Goal: Information Seeking & Learning: Learn about a topic

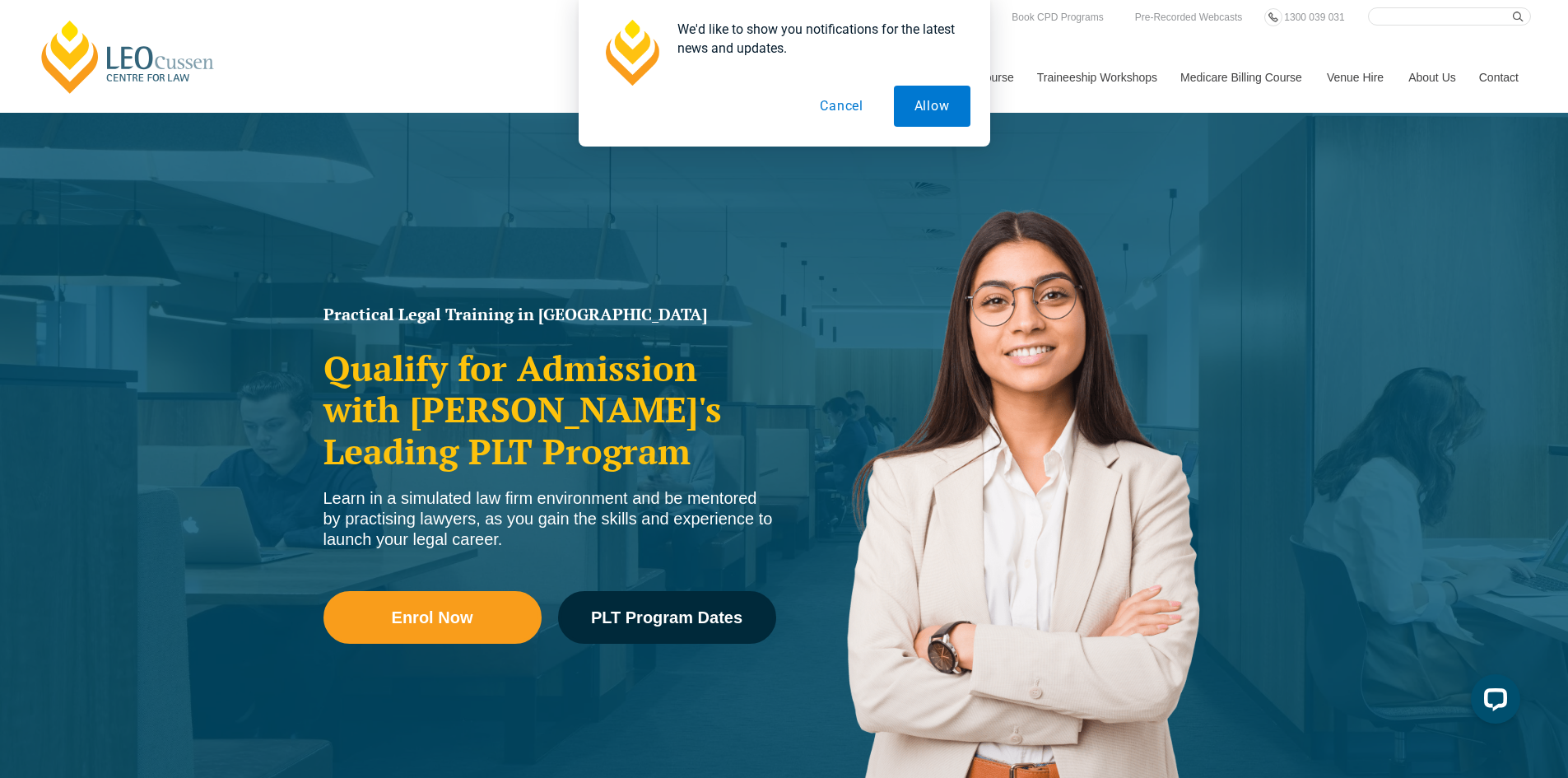
click at [843, 109] on button "Cancel" at bounding box center [841, 106] width 85 height 41
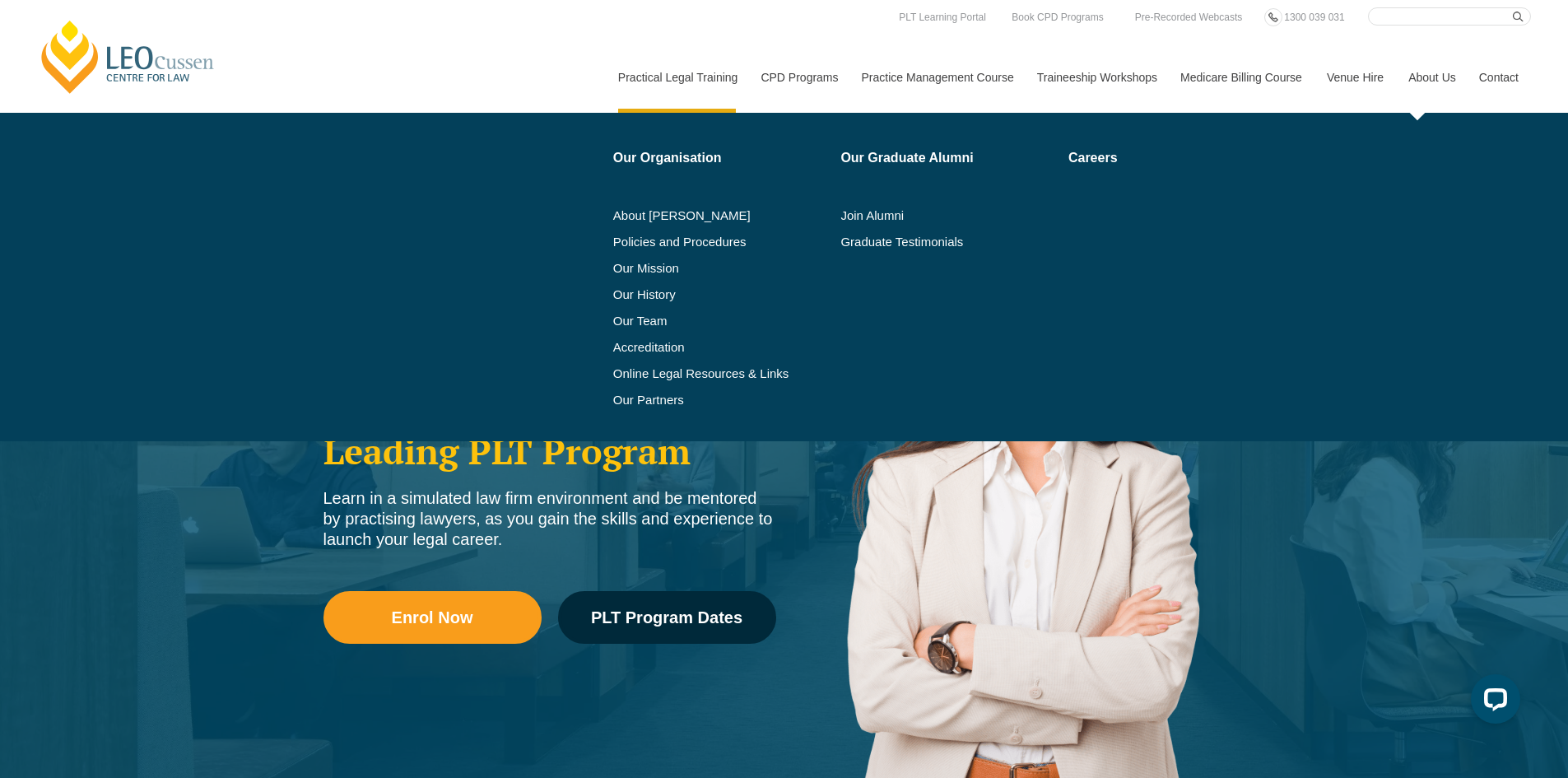
click at [1449, 69] on link "About Us" at bounding box center [1431, 77] width 71 height 71
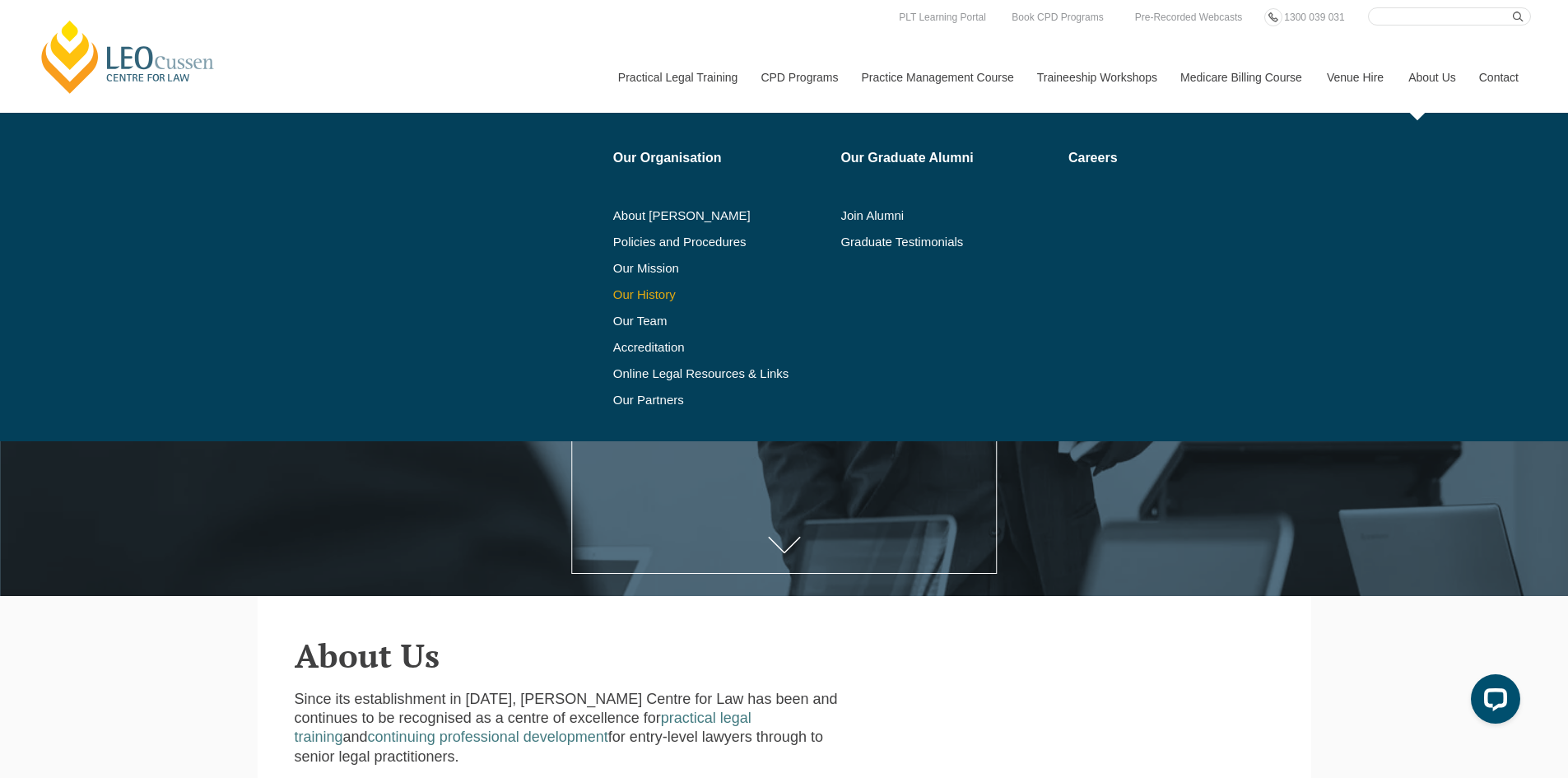
click at [666, 295] on link "Our History" at bounding box center [721, 294] width 216 height 13
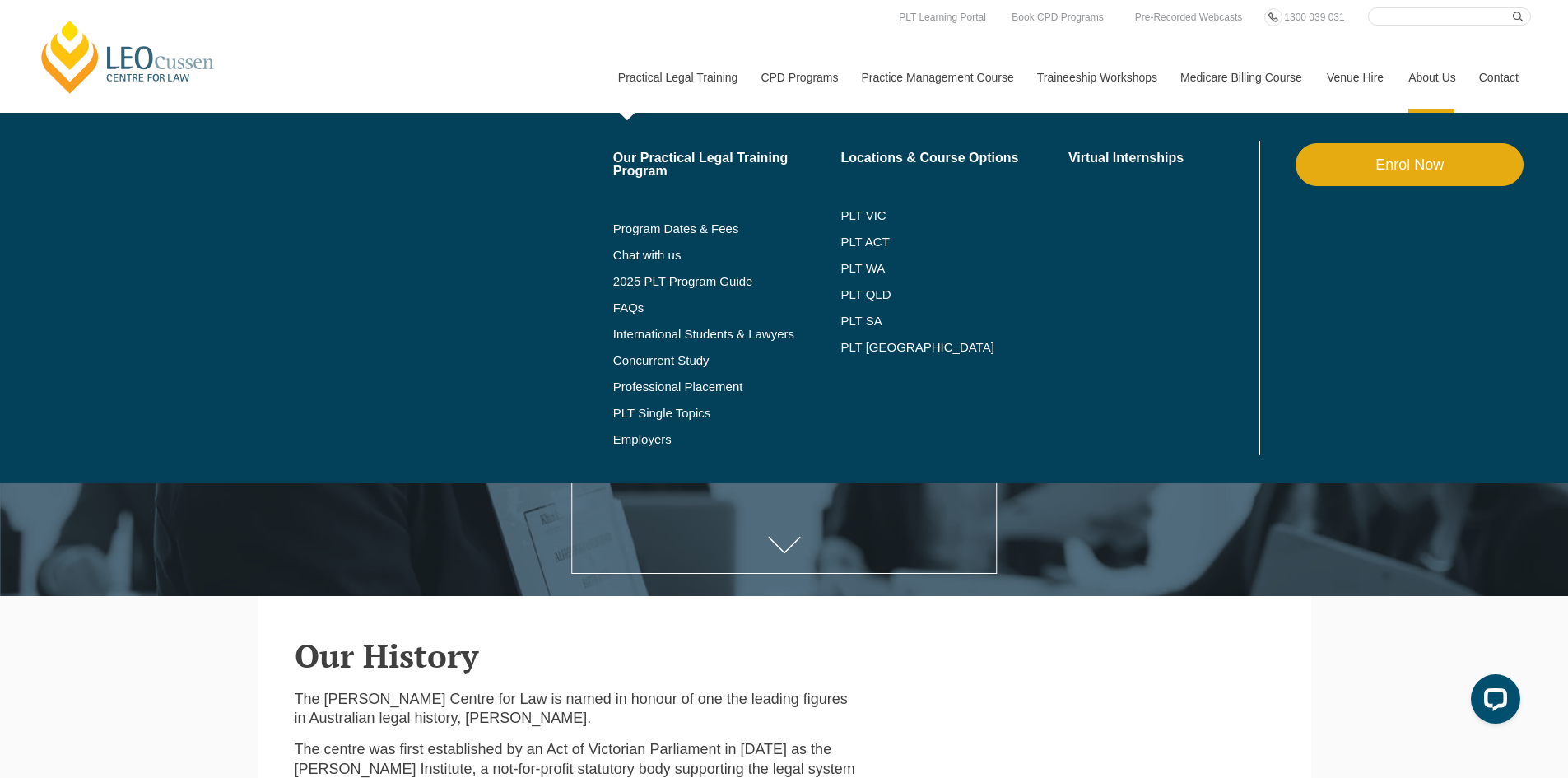
click at [678, 79] on link "Practical Legal Training" at bounding box center [677, 77] width 143 height 71
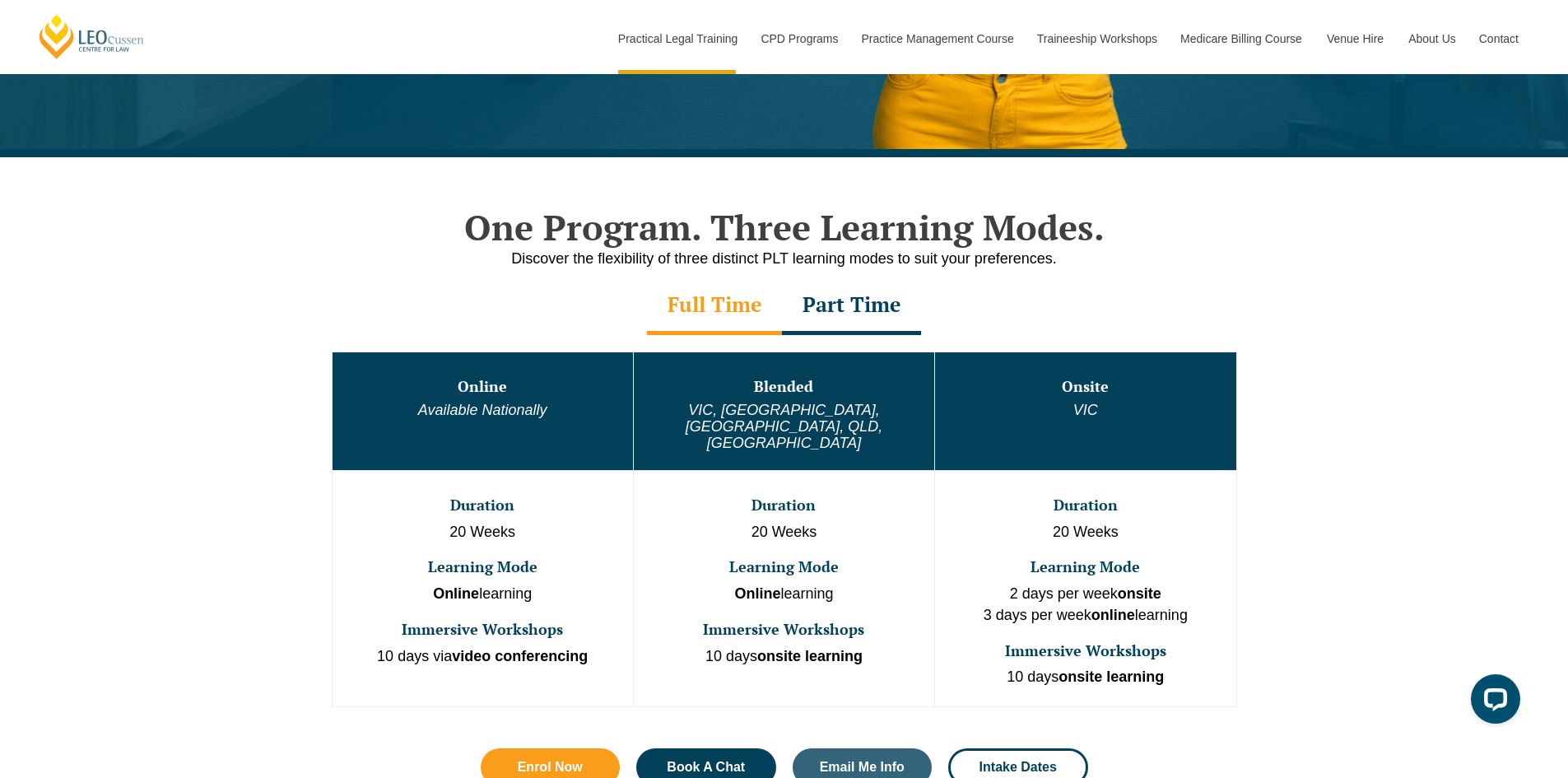
scroll to position [1360, 0]
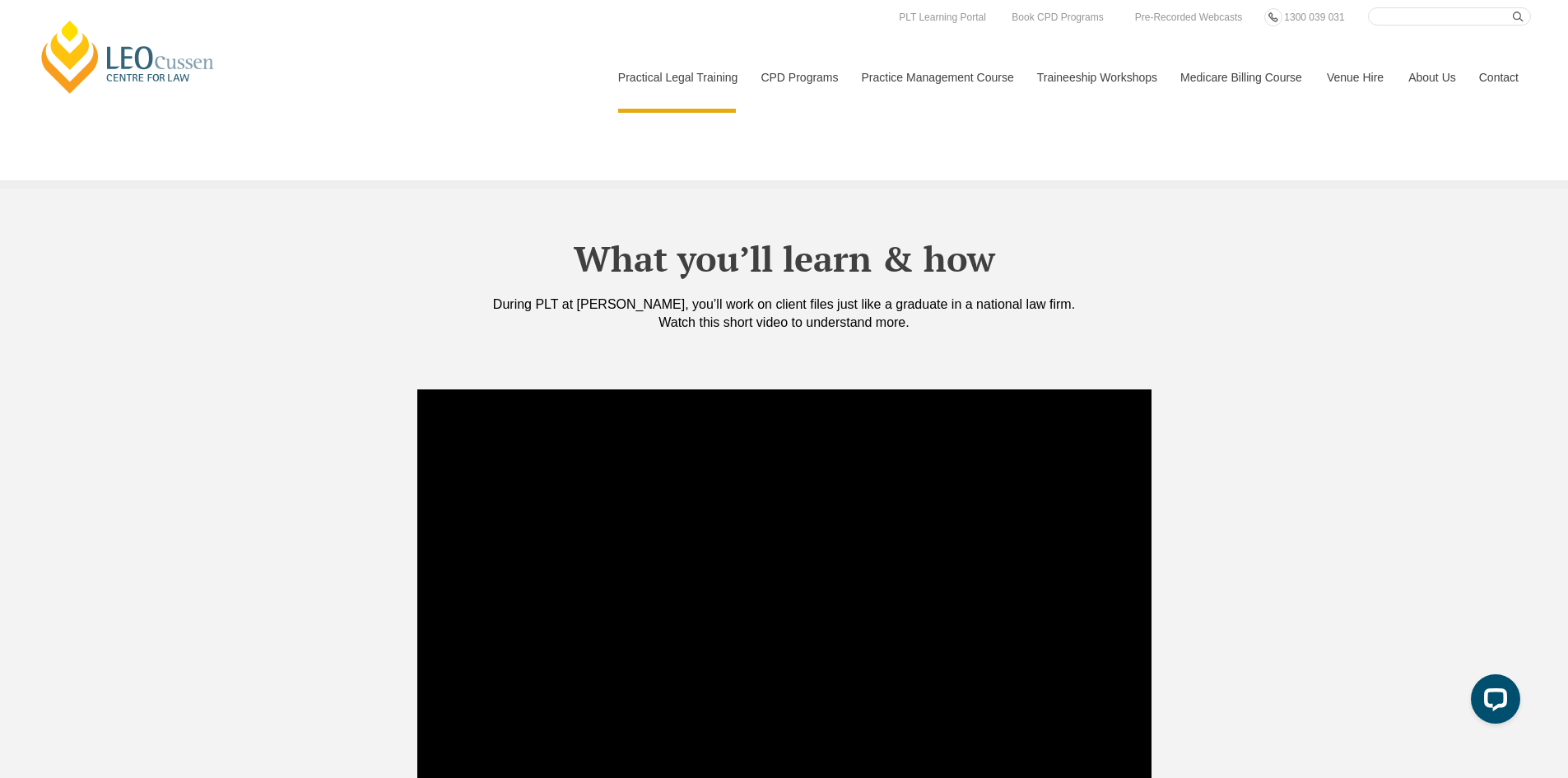
click at [305, 627] on div at bounding box center [784, 595] width 1568 height 430
